Goal: Find specific page/section: Find specific page/section

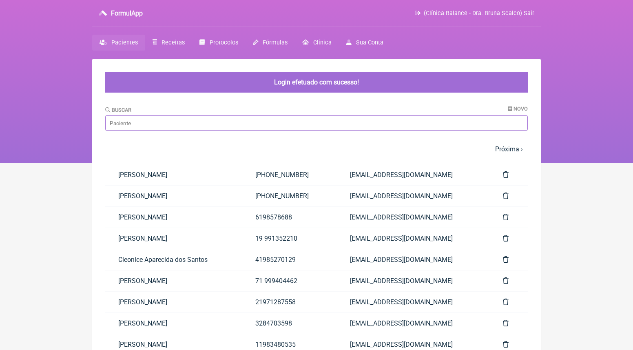
click at [241, 122] on input "Buscar" at bounding box center [316, 122] width 423 height 15
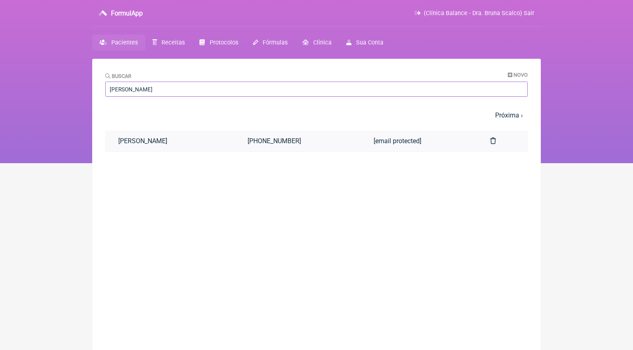
type input "[PERSON_NAME]"
click at [235, 142] on link "[PERSON_NAME]" at bounding box center [169, 141] width 129 height 21
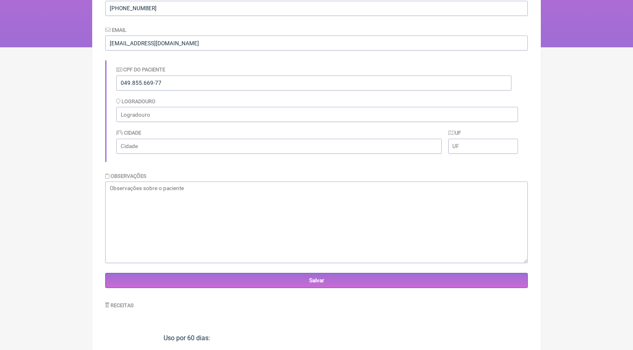
scroll to position [38, 0]
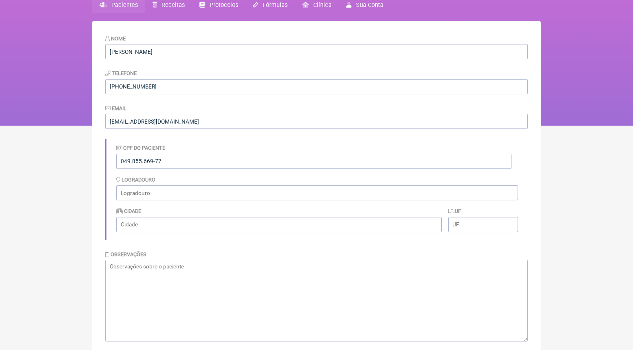
click at [125, 11] on link "Pacientes" at bounding box center [118, 5] width 53 height 16
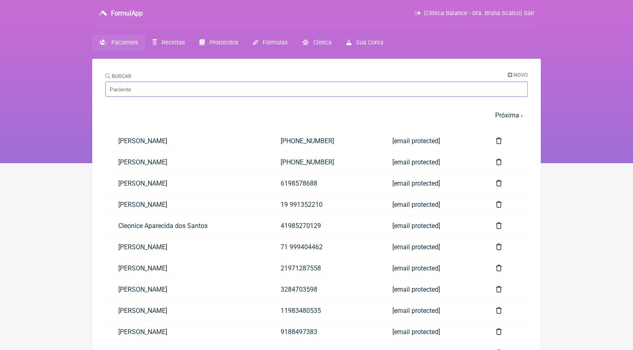
click at [145, 85] on input "Buscar" at bounding box center [316, 89] width 423 height 15
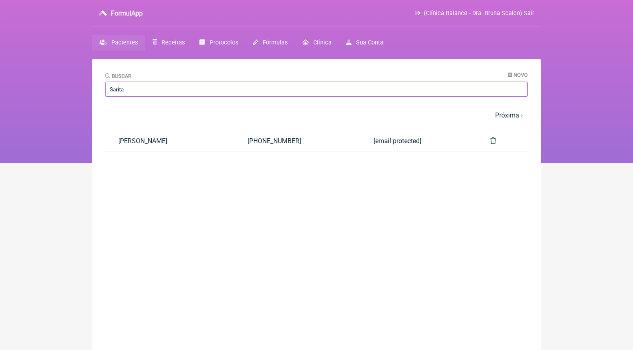
type input "Sarita"
drag, startPoint x: 107, startPoint y: 103, endPoint x: 153, endPoint y: 142, distance: 59.6
click at [153, 142] on link "[PERSON_NAME]" at bounding box center [169, 141] width 129 height 21
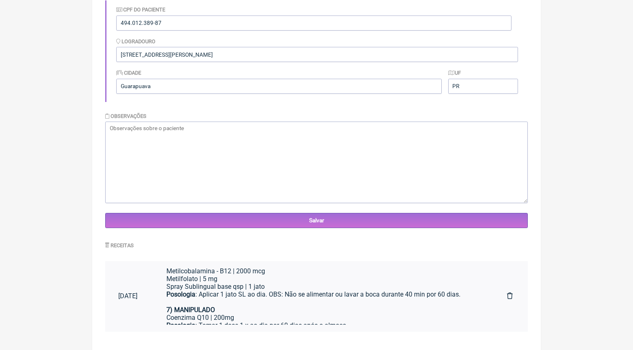
scroll to position [301, 0]
